Goal: Navigation & Orientation: Go to known website

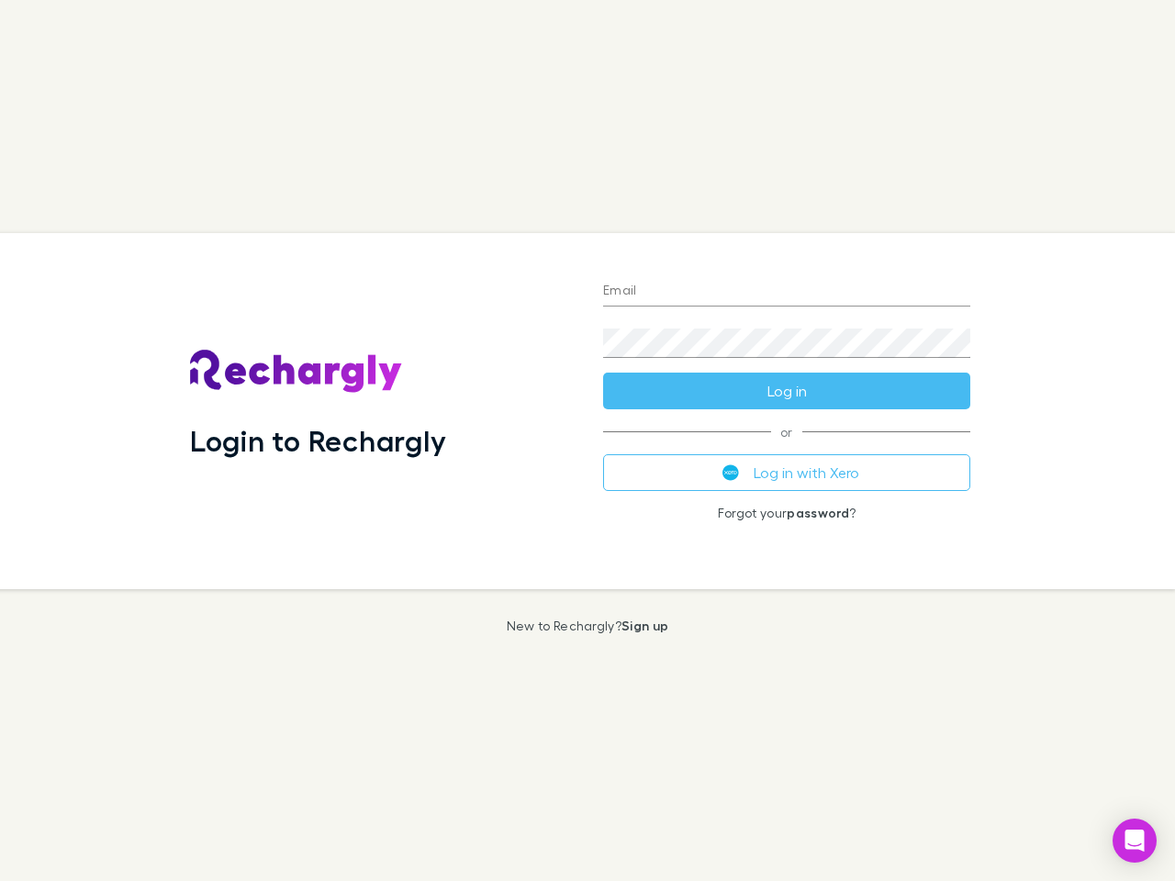
click at [587, 440] on div "Login to Rechargly" at bounding box center [381, 411] width 413 height 356
click at [786, 292] on input "Email" at bounding box center [786, 291] width 367 height 29
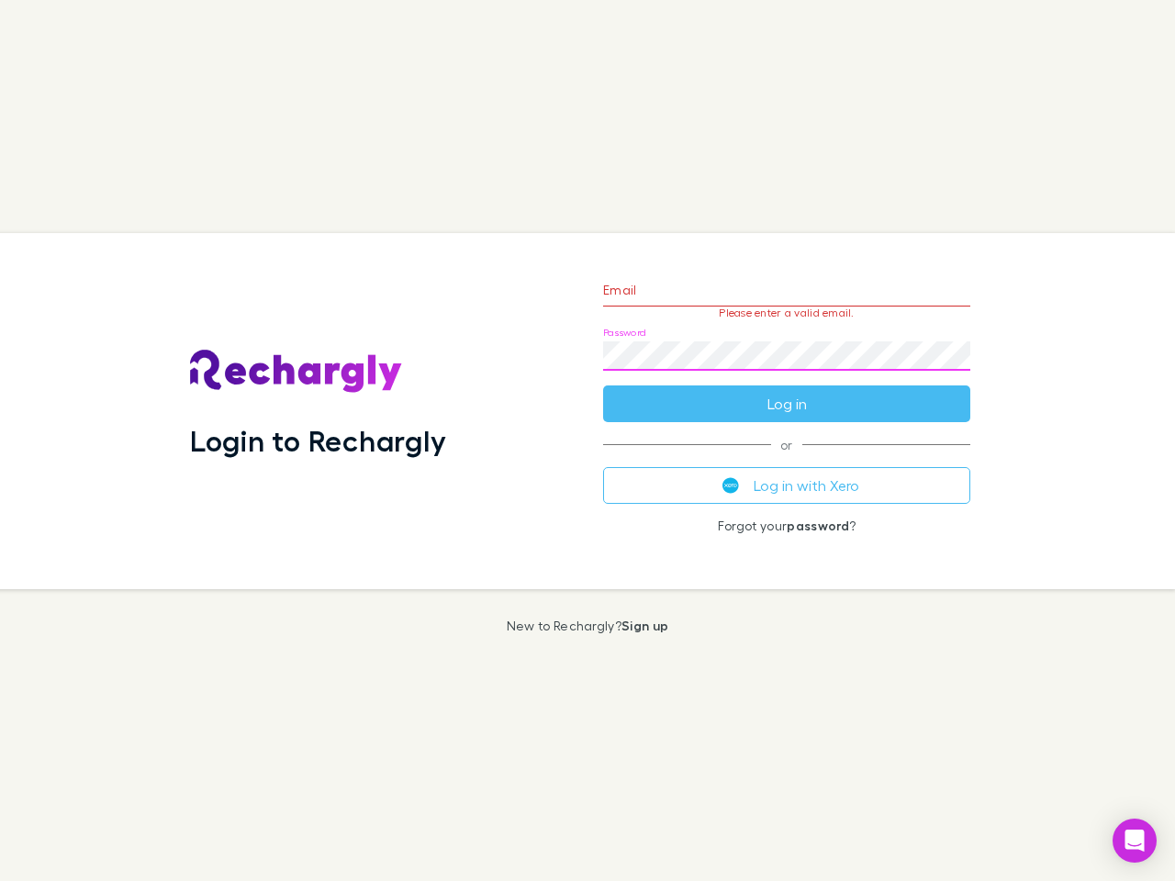
click at [786, 391] on form "Email Please enter a valid email. Password Log in" at bounding box center [786, 342] width 367 height 160
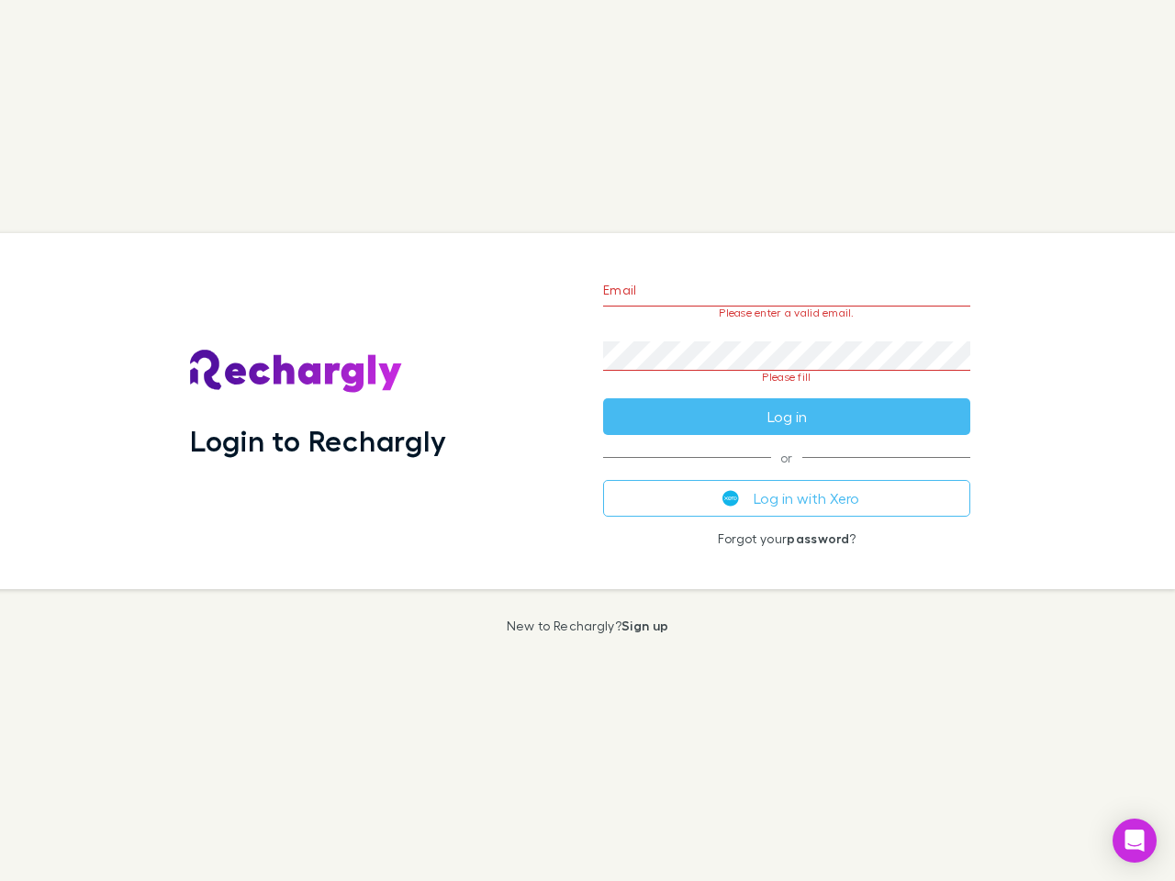
click at [786, 473] on div "Email Please enter a valid email. Password Please fill Log in or Log in with Xe…" at bounding box center [786, 411] width 396 height 356
click at [1134, 841] on icon "Open Intercom Messenger" at bounding box center [1134, 841] width 19 height 22
